Goal: Check status: Check status

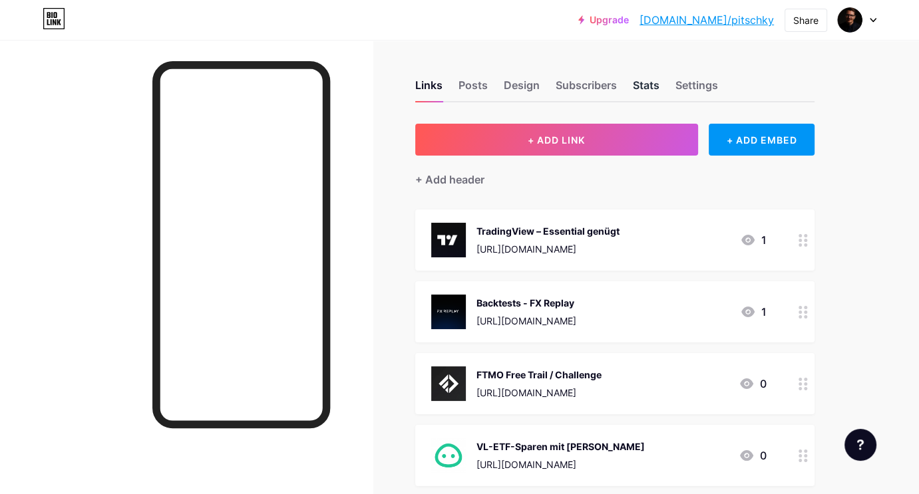
click at [647, 85] on div "Stats" at bounding box center [646, 89] width 27 height 24
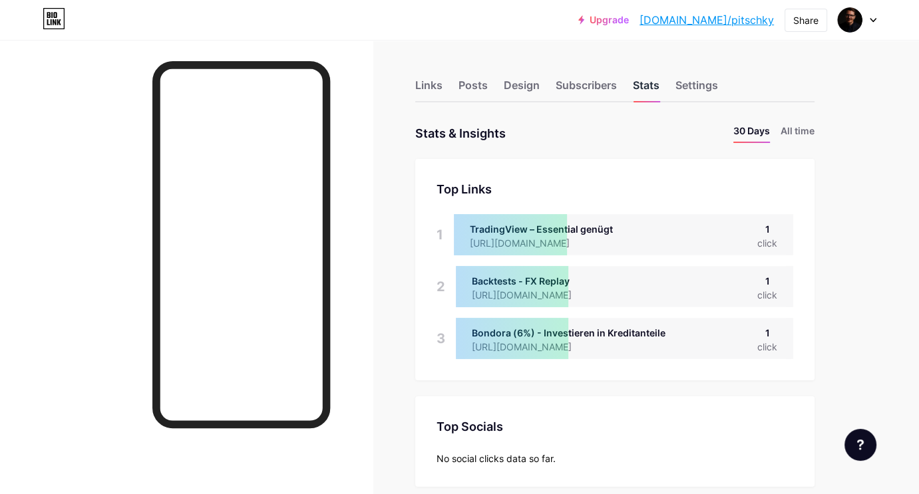
scroll to position [494, 918]
click at [575, 87] on div "Subscribers" at bounding box center [586, 89] width 61 height 24
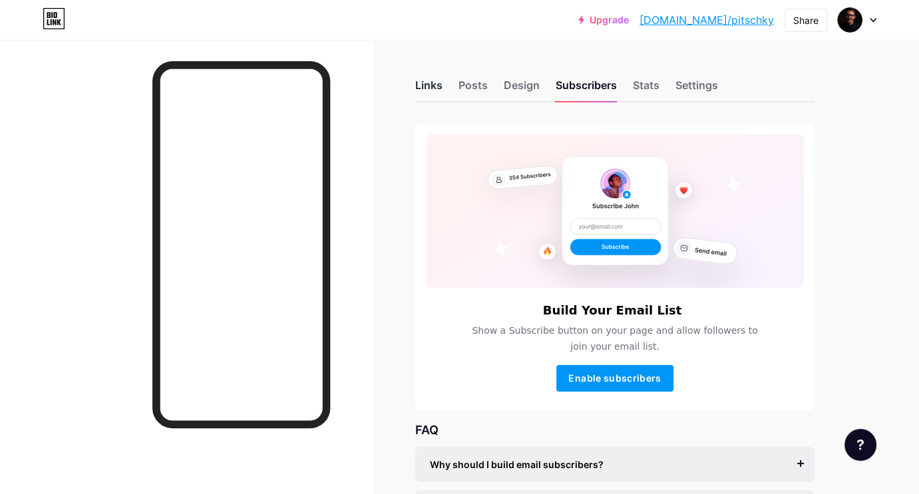
click at [429, 84] on div "Links" at bounding box center [428, 89] width 27 height 24
